Goal: Information Seeking & Learning: Learn about a topic

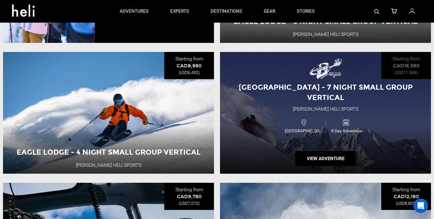
scroll to position [1090, 0]
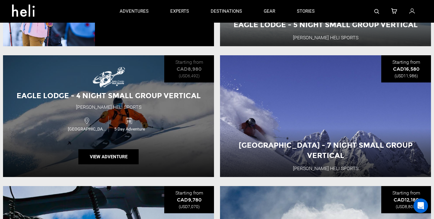
click at [169, 138] on div "Eagle Lodge - 4 Night Small Group Vertical [PERSON_NAME] Heli Sports [GEOGRAPHI…" at bounding box center [108, 116] width 211 height 122
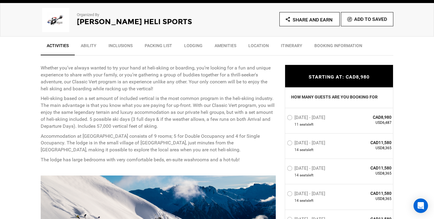
scroll to position [201, 0]
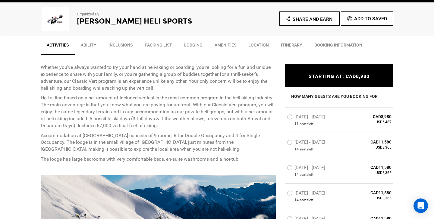
click at [169, 138] on p "Accommodation at [GEOGRAPHIC_DATA] consists of 9 rooms; 5 for Double Occupancy …" at bounding box center [158, 142] width 235 height 21
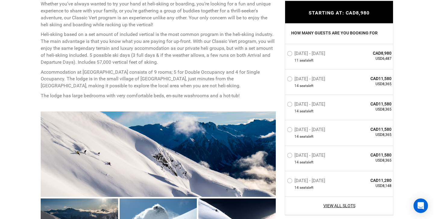
scroll to position [266, 0]
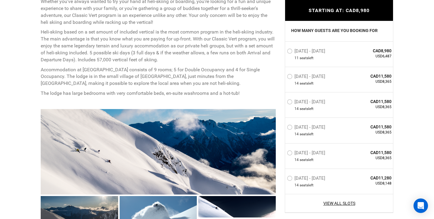
type input "Heli Skiing"
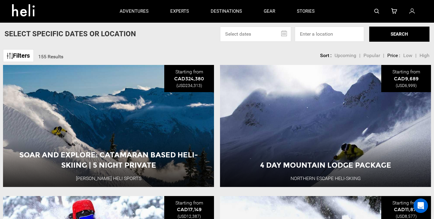
scroll to position [42, 0]
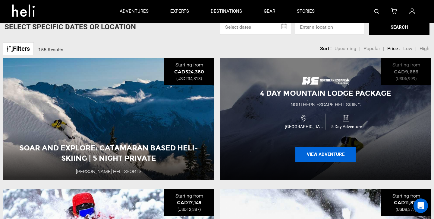
click at [316, 151] on button "View Adventure" at bounding box center [326, 154] width 60 height 15
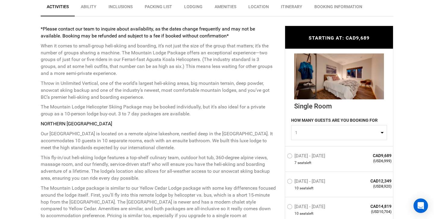
scroll to position [252, 0]
